Goal: Task Accomplishment & Management: Complete application form

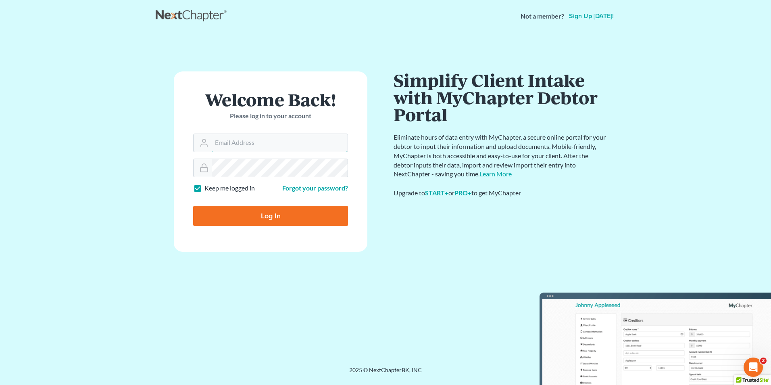
type input "[PERSON_NAME][EMAIL_ADDRESS][DOMAIN_NAME]"
click at [287, 217] on input "Log In" at bounding box center [270, 216] width 155 height 20
type input "Thinking..."
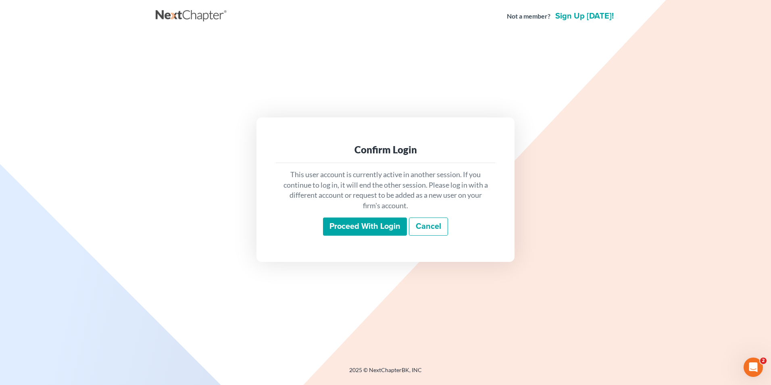
click at [342, 223] on input "Proceed with login" at bounding box center [365, 226] width 84 height 19
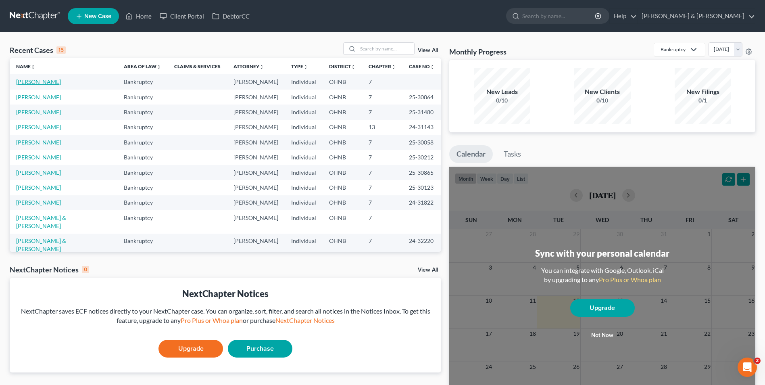
click at [40, 81] on link "Martin, Jerry" at bounding box center [38, 81] width 45 height 7
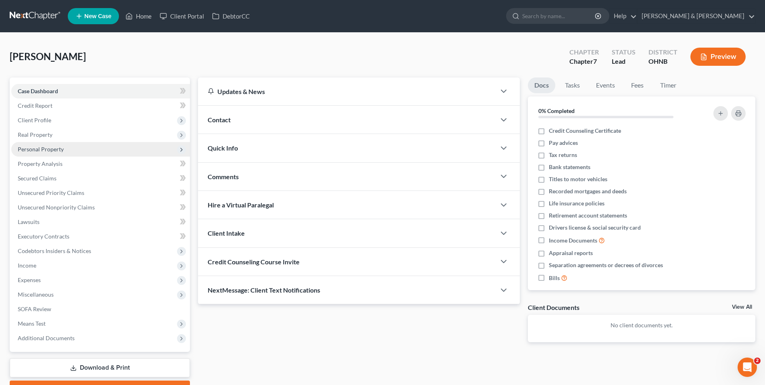
click at [64, 148] on span "Personal Property" at bounding box center [100, 149] width 179 height 15
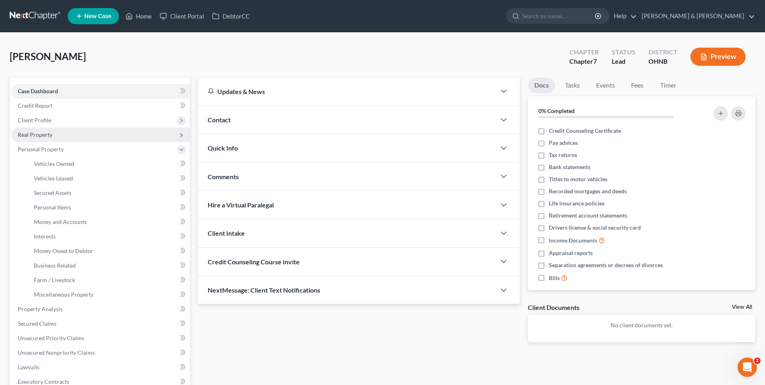
click at [58, 134] on span "Real Property" at bounding box center [100, 134] width 179 height 15
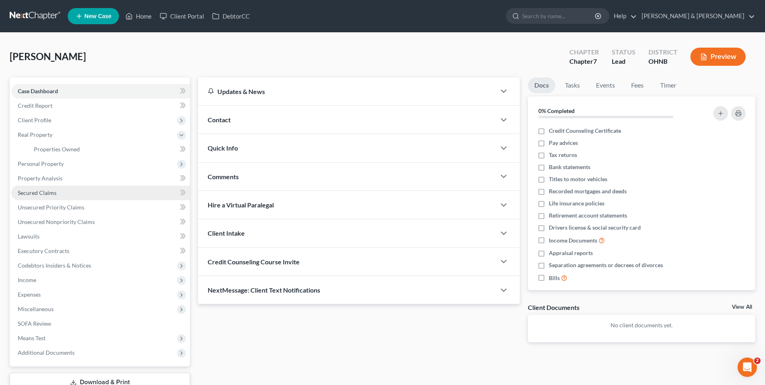
click at [49, 191] on span "Secured Claims" at bounding box center [37, 192] width 39 height 7
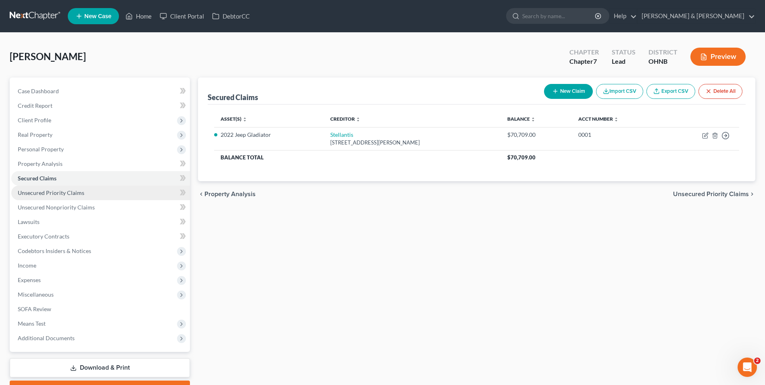
click at [48, 193] on span "Unsecured Priority Claims" at bounding box center [51, 192] width 67 height 7
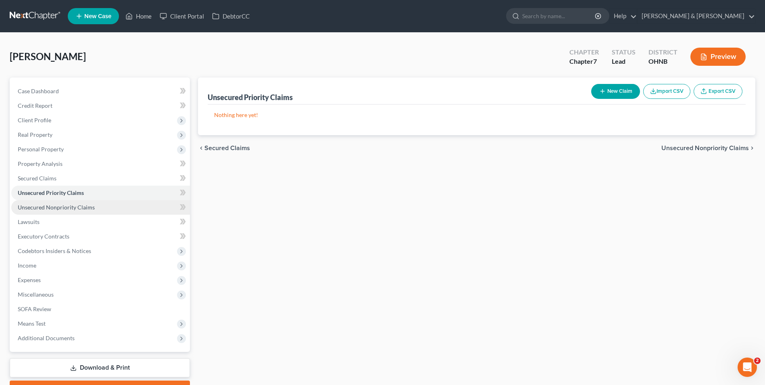
click at [52, 204] on span "Unsecured Nonpriority Claims" at bounding box center [56, 207] width 77 height 7
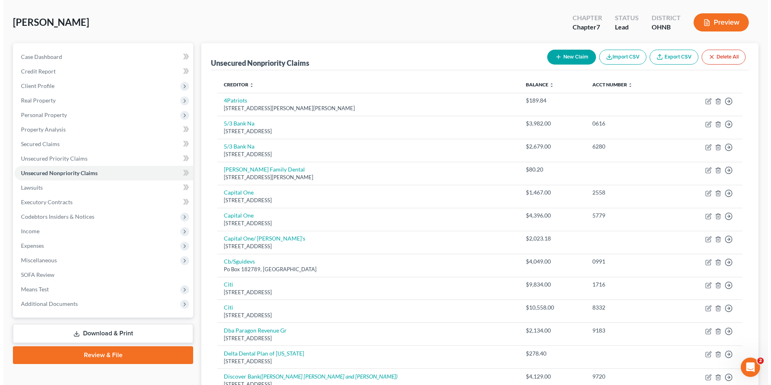
scroll to position [29, 0]
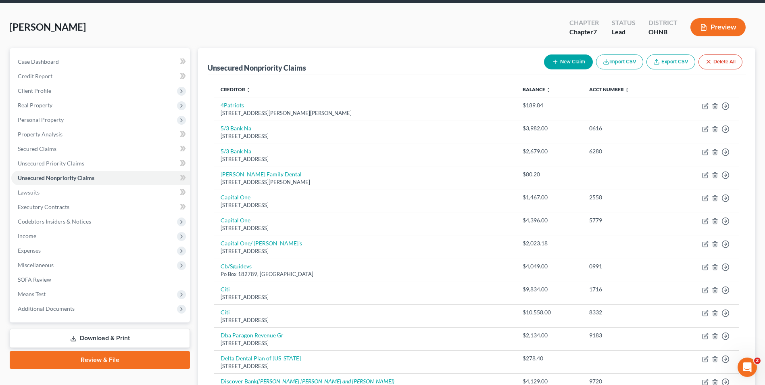
click at [560, 70] on div "New Claim Import CSV Export CSV Delete All" at bounding box center [643, 61] width 205 height 21
click at [562, 58] on button "New Claim" at bounding box center [568, 61] width 49 height 15
select select "0"
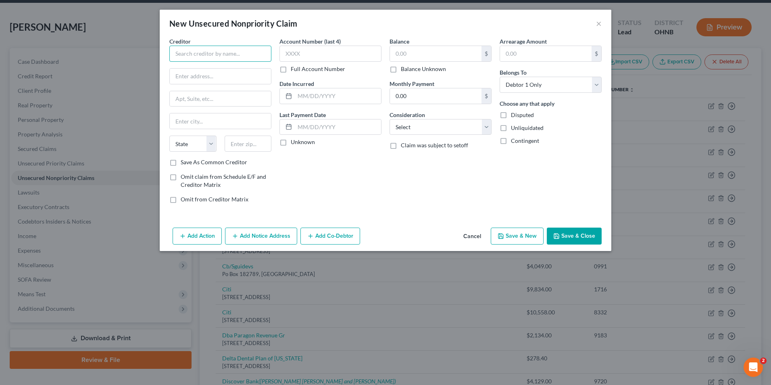
click at [212, 51] on input "text" at bounding box center [220, 54] width 102 height 16
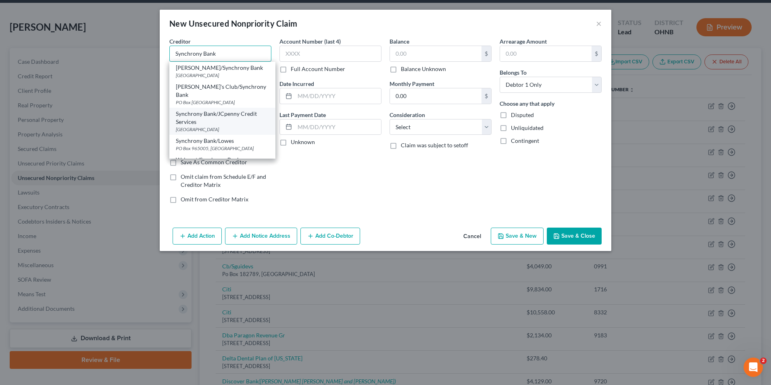
scroll to position [6, 0]
type input "Synchrony Bank"
click at [301, 173] on div "Account Number (last 4) Full Account Number Date Incurred Last Payment Date Unk…" at bounding box center [330, 123] width 110 height 173
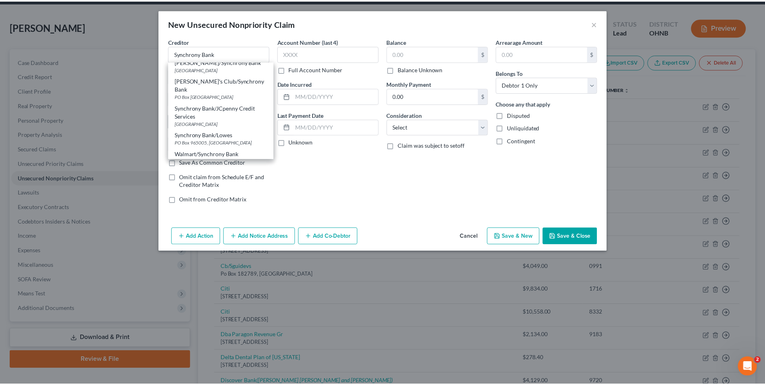
scroll to position [0, 0]
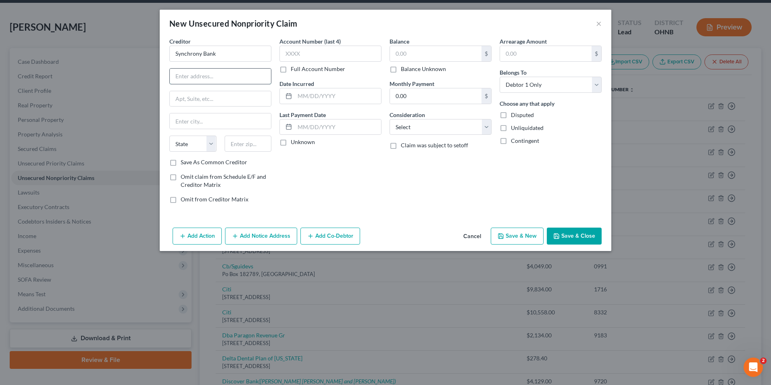
click at [215, 73] on input "text" at bounding box center [220, 76] width 101 height 15
type input "PO Box 71758"
click at [209, 123] on input "text" at bounding box center [220, 120] width 101 height 15
type input "Philadelphia"
click at [191, 149] on select "State AL AK AR AZ CA CO CT DE DC FL GA GU HI ID IL IN IA KS KY LA ME MD MA MI M…" at bounding box center [192, 143] width 47 height 16
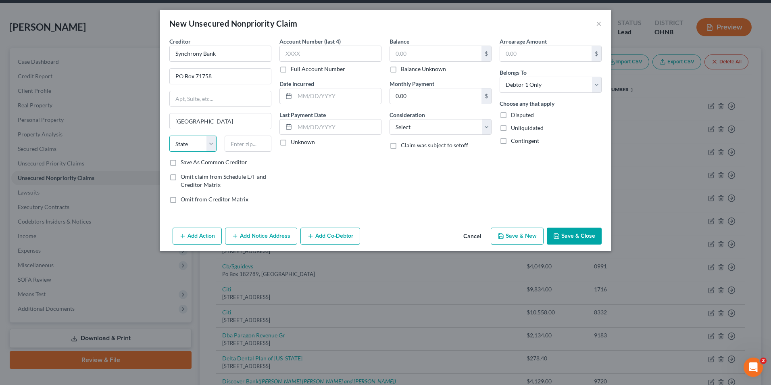
select select "39"
click at [169, 135] on select "State AL AK AR AZ CA CO CT DE DC FL GA GU HI ID IL IN IA KS KY LA ME MD MA MI M…" at bounding box center [192, 143] width 47 height 16
click at [258, 143] on input "text" at bounding box center [248, 143] width 47 height 16
type input "19176"
click at [425, 54] on input "text" at bounding box center [436, 53] width 92 height 15
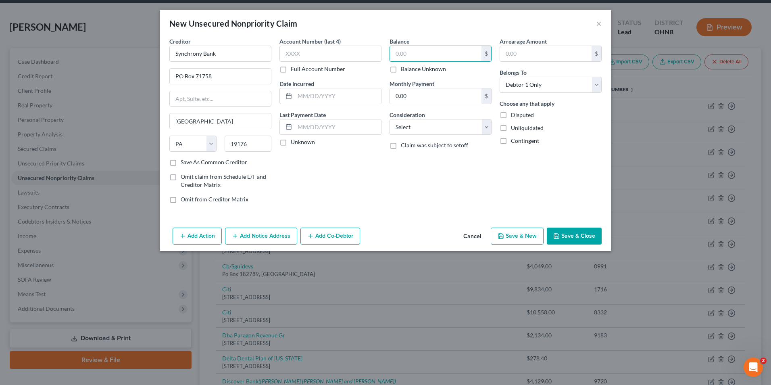
click at [401, 69] on label "Balance Unknown" at bounding box center [423, 69] width 45 height 8
click at [404, 69] on input "Balance Unknown" at bounding box center [406, 67] width 5 height 5
checkbox input "true"
type input "0.00"
click at [576, 238] on button "Save & Close" at bounding box center [574, 235] width 55 height 17
